Goal: Information Seeking & Learning: Learn about a topic

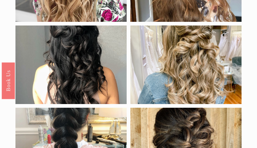
scroll to position [505, 0]
